Goal: Information Seeking & Learning: Learn about a topic

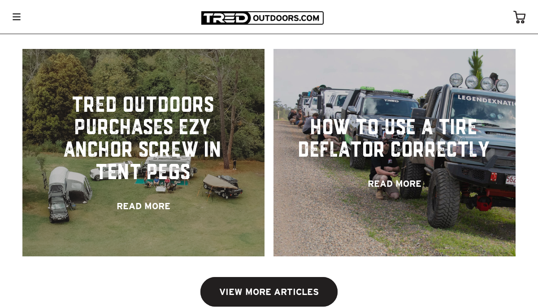
scroll to position [1701, 0]
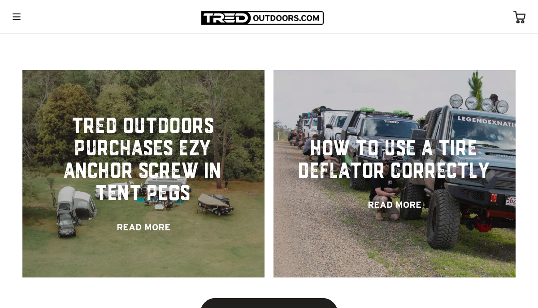
click at [17, 15] on img at bounding box center [17, 16] width 8 height 7
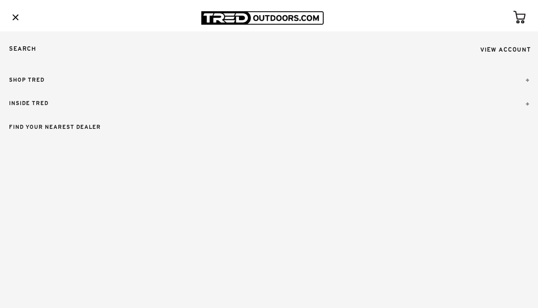
click at [34, 79] on link "SHOP TRED" at bounding box center [269, 80] width 538 height 24
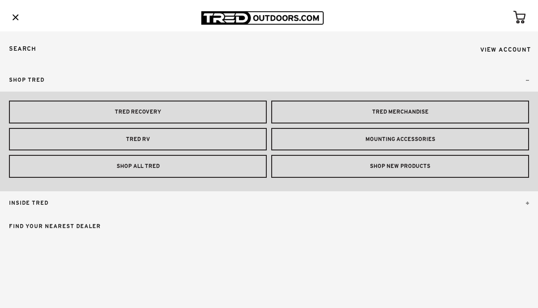
click at [406, 138] on link "MOUNTING ACCESSORIES" at bounding box center [400, 139] width 258 height 23
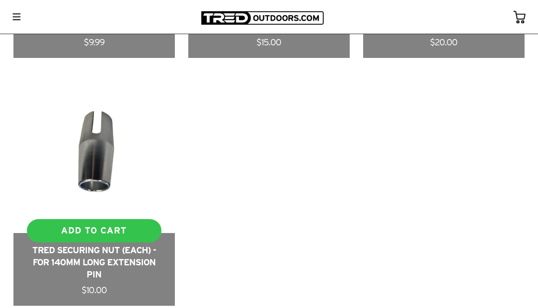
scroll to position [851, 0]
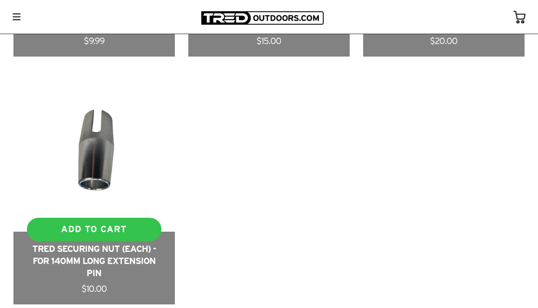
click at [101, 148] on link at bounding box center [93, 187] width 161 height 234
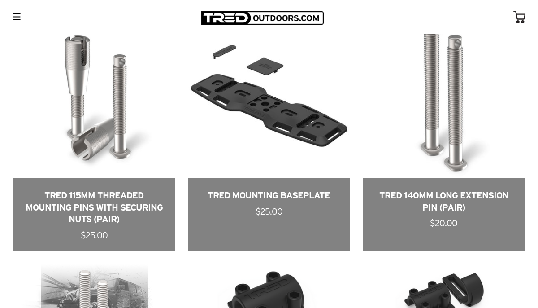
scroll to position [420, 0]
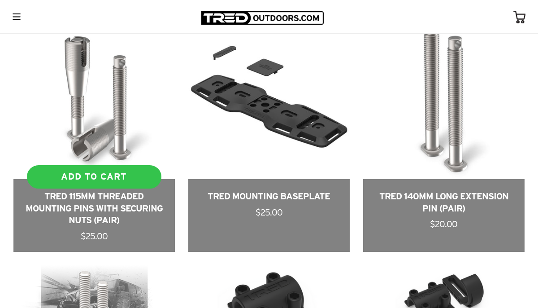
click at [123, 203] on link at bounding box center [93, 134] width 161 height 234
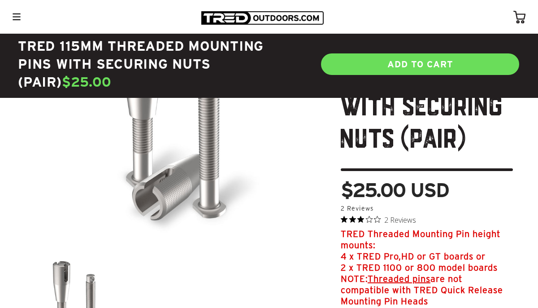
scroll to position [133, 0]
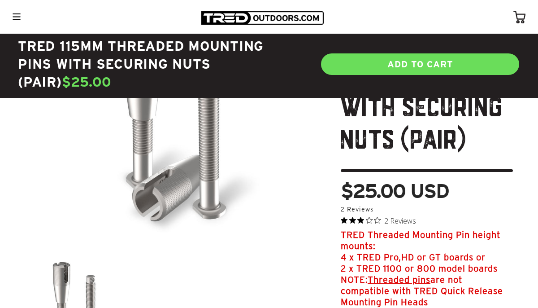
click at [406, 222] on span "2 Reviews" at bounding box center [400, 220] width 32 height 13
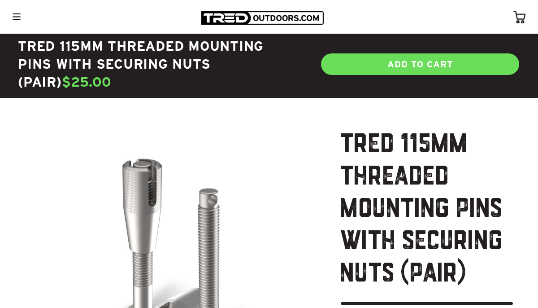
scroll to position [0, 0]
